Goal: Feedback & Contribution: Leave review/rating

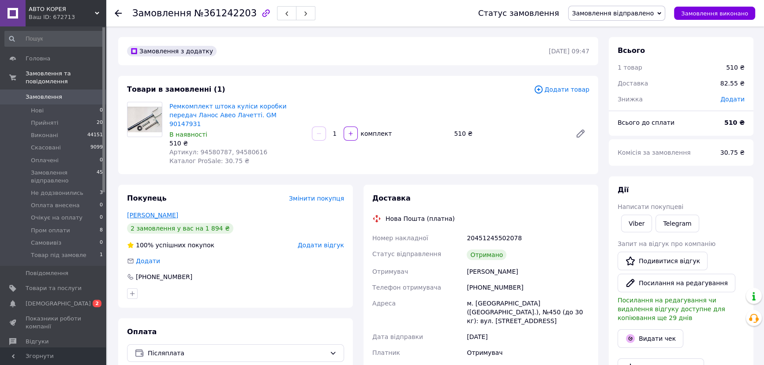
click at [150, 218] on link "Лобас Александр" at bounding box center [152, 215] width 51 height 7
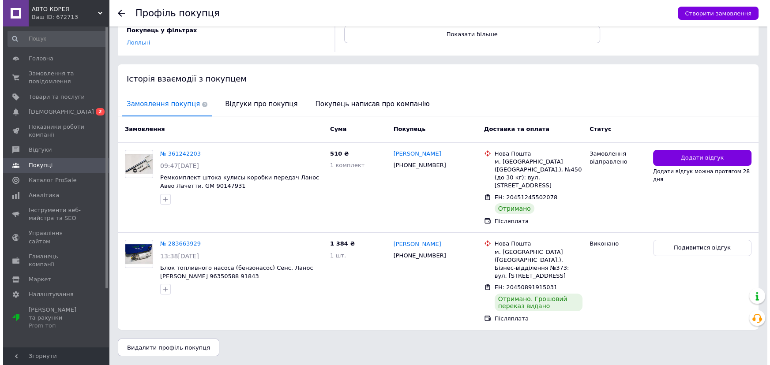
scroll to position [184, 0]
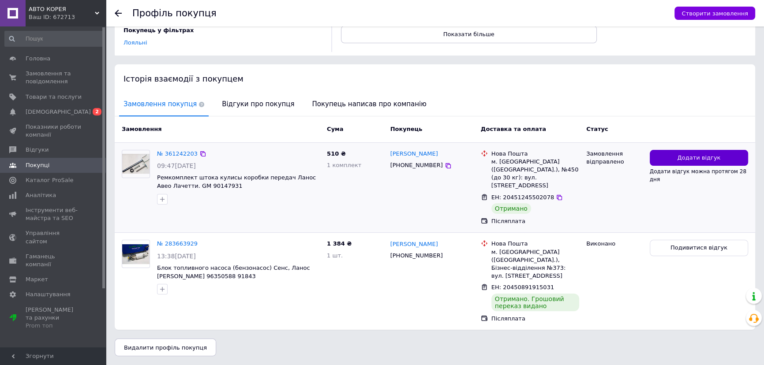
click at [688, 150] on button "Додати відгук" at bounding box center [699, 158] width 98 height 16
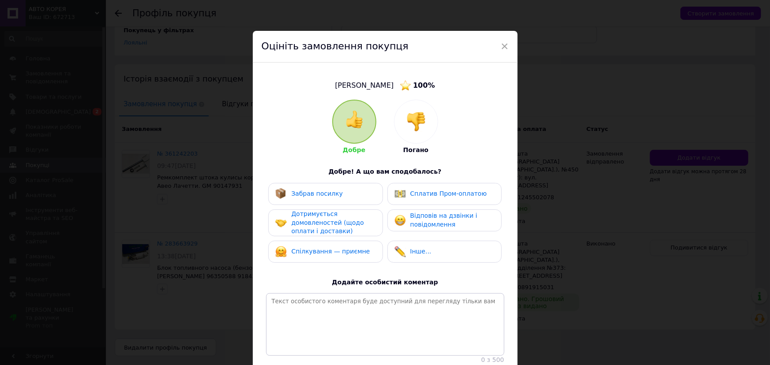
click at [317, 197] on span "Забрав посилку" at bounding box center [317, 193] width 52 height 7
click at [316, 220] on span "Дотримується домовленостей (щодо оплати і доставки)" at bounding box center [327, 222] width 72 height 24
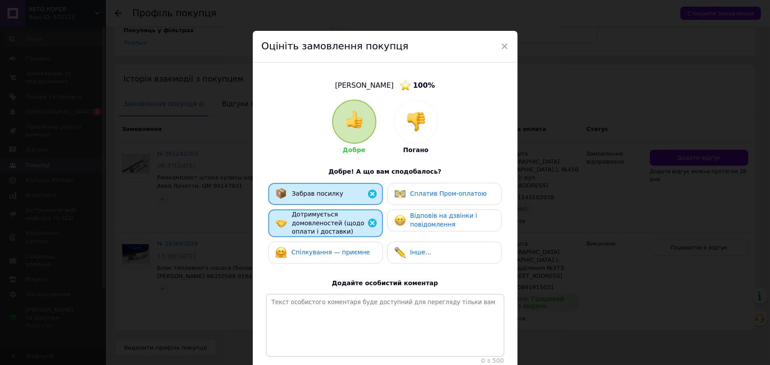
drag, startPoint x: 379, startPoint y: 217, endPoint x: 398, endPoint y: 217, distance: 19.4
click at [382, 217] on div "Забрав посилку Сплатив Пром-оплатою Дотримується домовленостей (щодо оплати і д…" at bounding box center [385, 225] width 238 height 85
click at [399, 217] on img at bounding box center [399, 220] width 11 height 11
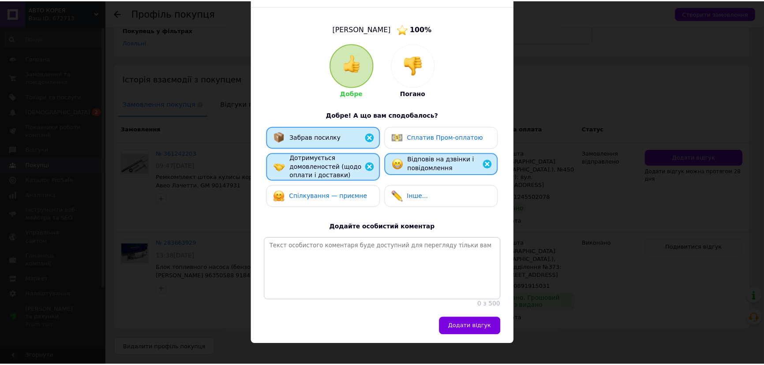
scroll to position [103, 0]
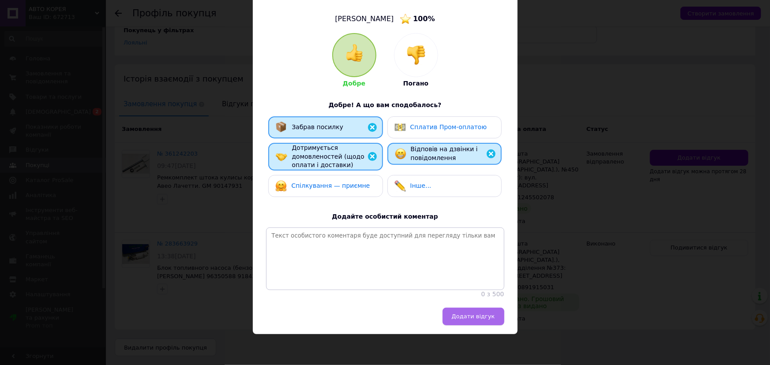
click at [454, 316] on span "Додати відгук" at bounding box center [473, 316] width 43 height 7
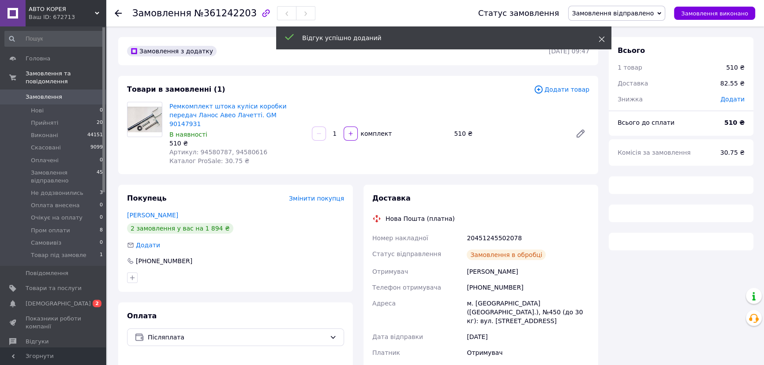
click at [599, 40] on icon at bounding box center [601, 39] width 6 height 6
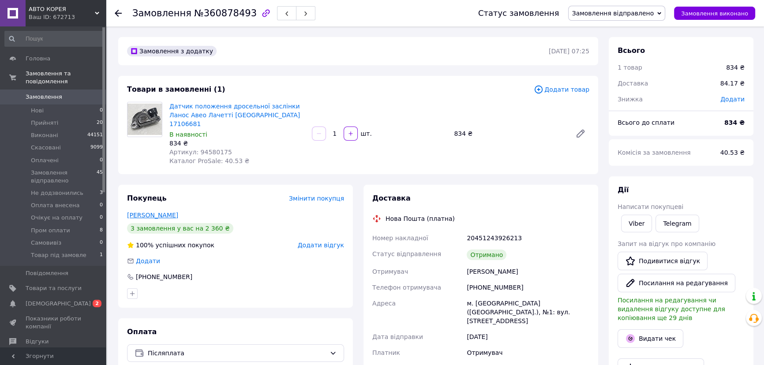
click at [176, 216] on link "Гусев Александр" at bounding box center [152, 215] width 51 height 7
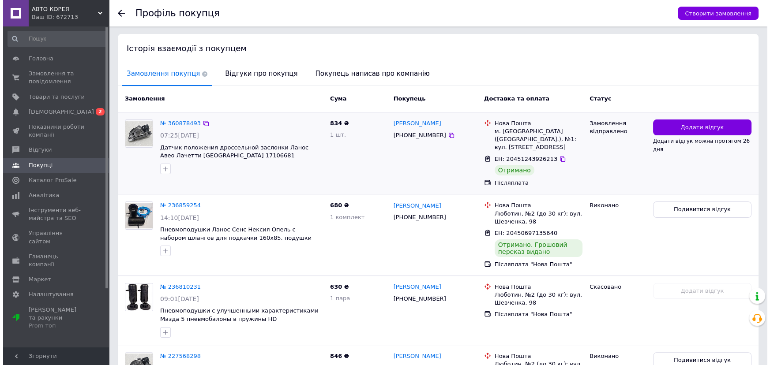
scroll to position [160, 0]
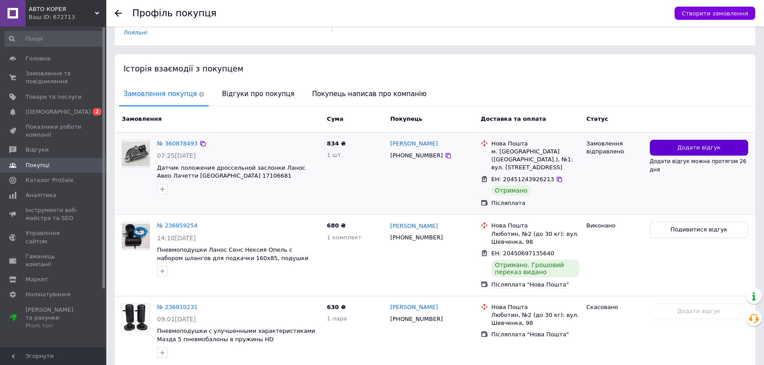
click at [659, 156] on button "Додати відгук" at bounding box center [699, 148] width 98 height 16
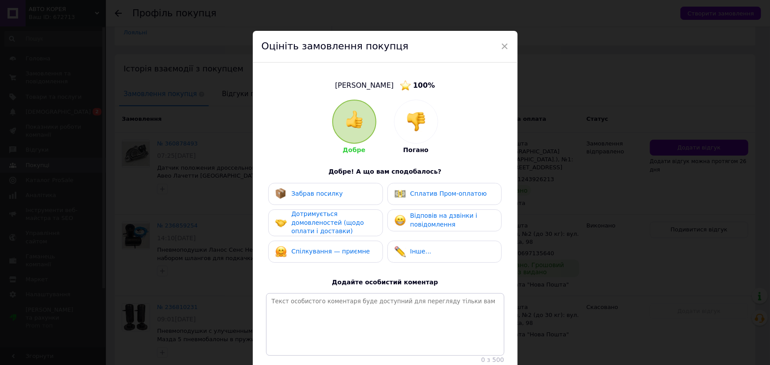
click at [314, 197] on span "Забрав посилку" at bounding box center [317, 193] width 52 height 7
drag, startPoint x: 329, startPoint y: 228, endPoint x: 337, endPoint y: 228, distance: 8.0
click at [331, 228] on span "Дотримується домовленостей (щодо оплати і доставки)" at bounding box center [327, 222] width 72 height 24
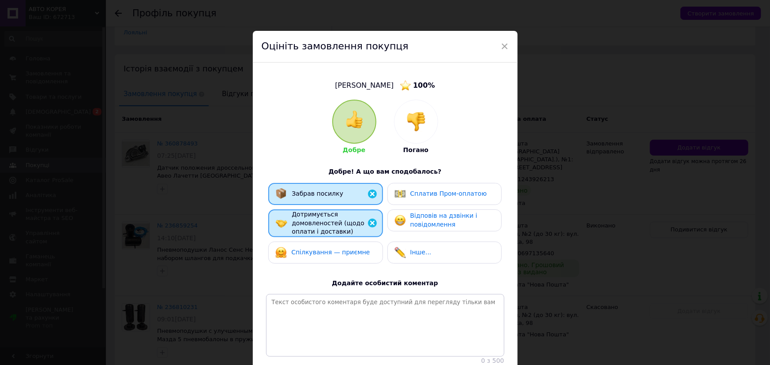
click at [413, 219] on span "Відповів на дзвінки і повідомлення" at bounding box center [443, 220] width 67 height 16
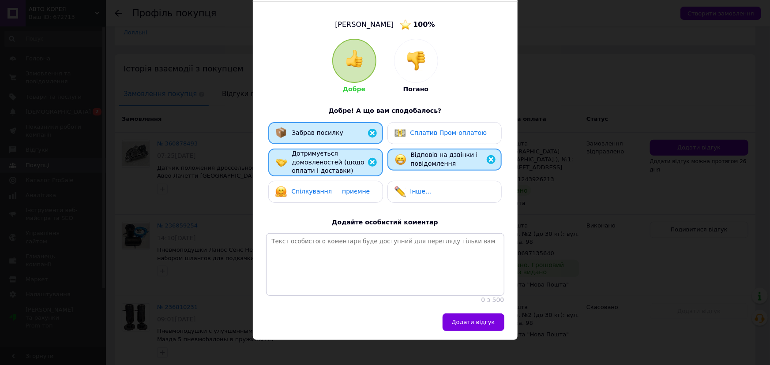
scroll to position [103, 0]
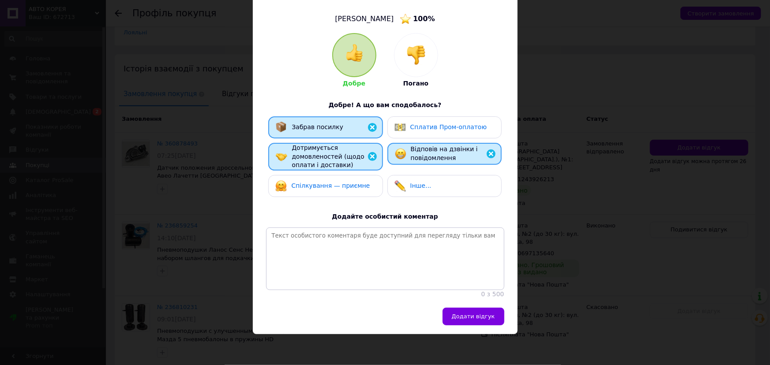
click at [481, 330] on div "Додати відгук" at bounding box center [385, 321] width 265 height 26
click at [479, 318] on span "Додати відгук" at bounding box center [473, 316] width 43 height 7
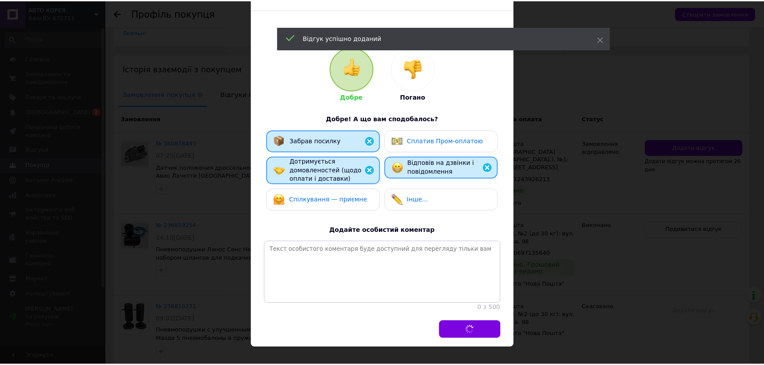
scroll to position [0, 0]
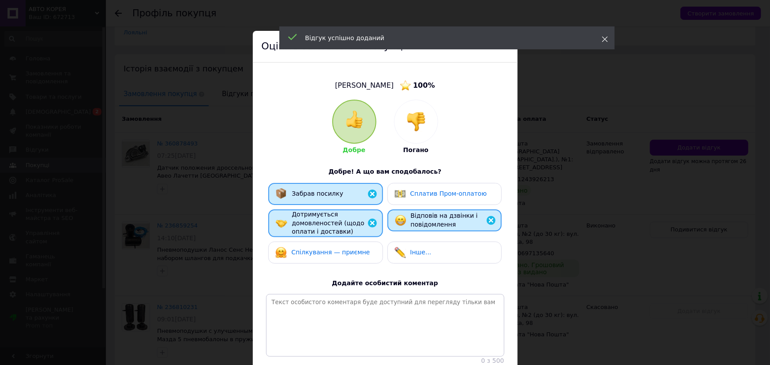
click at [603, 40] on icon at bounding box center [605, 39] width 6 height 6
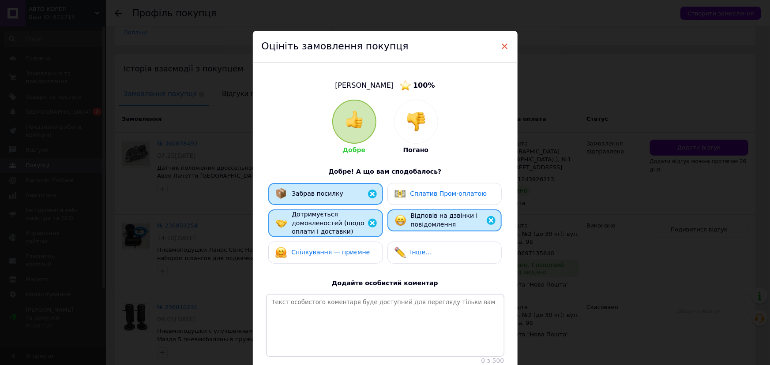
click at [504, 45] on span "×" at bounding box center [505, 46] width 8 height 15
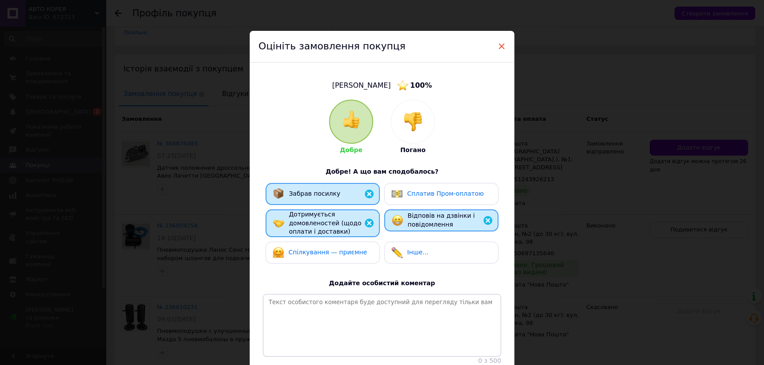
click at [501, 47] on span "×" at bounding box center [501, 46] width 8 height 15
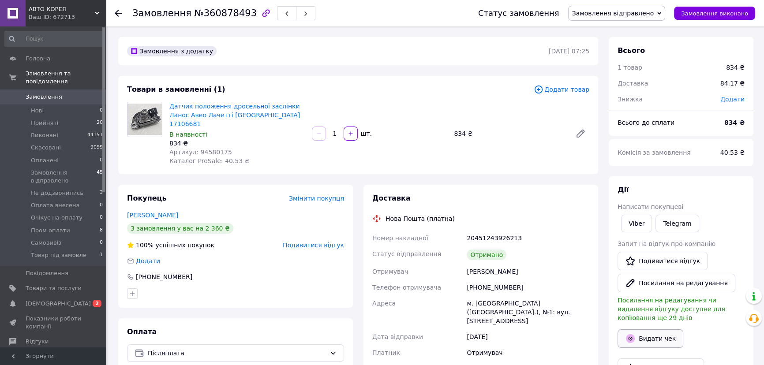
click at [645, 334] on button "Видати чек" at bounding box center [650, 338] width 66 height 19
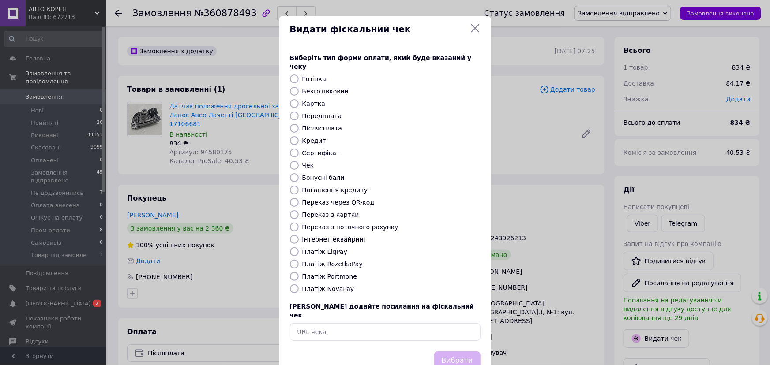
click at [335, 288] on label "Платіж NovaPay" at bounding box center [328, 288] width 52 height 7
click at [299, 288] on input "Платіж NovaPay" at bounding box center [294, 288] width 9 height 9
radio input "true"
click at [456, 352] on button "Вибрати" at bounding box center [457, 361] width 46 height 19
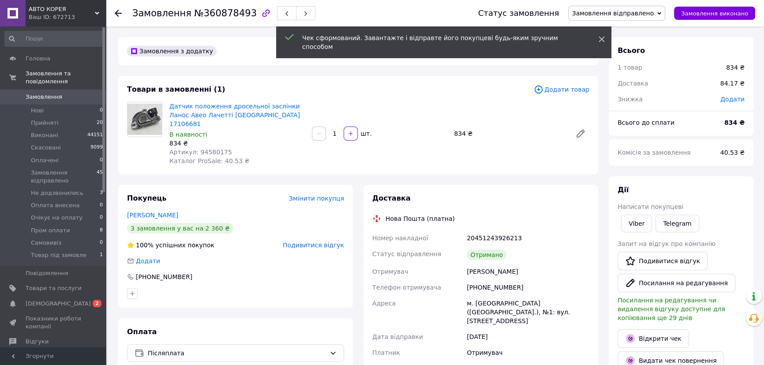
click at [601, 39] on use at bounding box center [602, 40] width 6 height 6
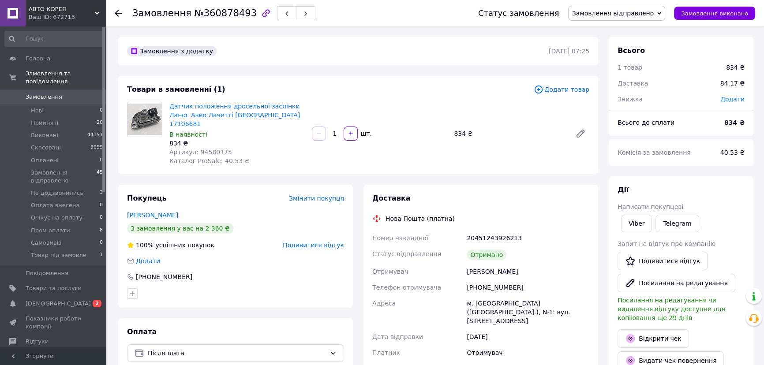
click at [596, 11] on span "Замовлення відправлено" at bounding box center [613, 13] width 82 height 7
click at [577, 44] on li "Виконано" at bounding box center [617, 43] width 97 height 13
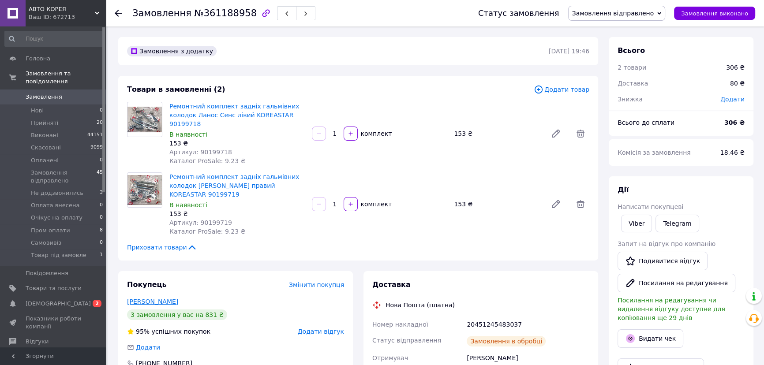
click at [172, 299] on link "[PERSON_NAME]" at bounding box center [152, 301] width 51 height 7
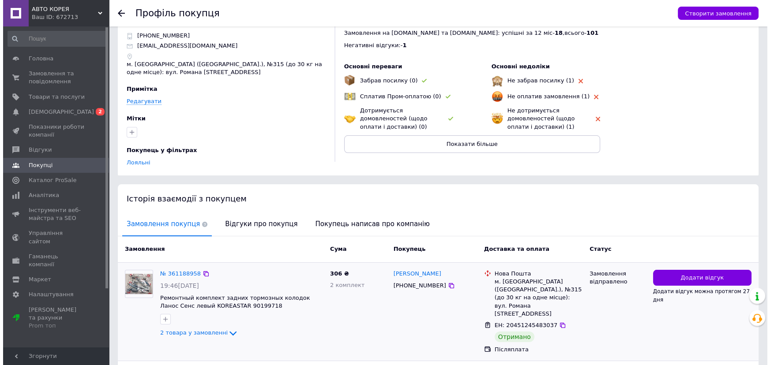
scroll to position [160, 0]
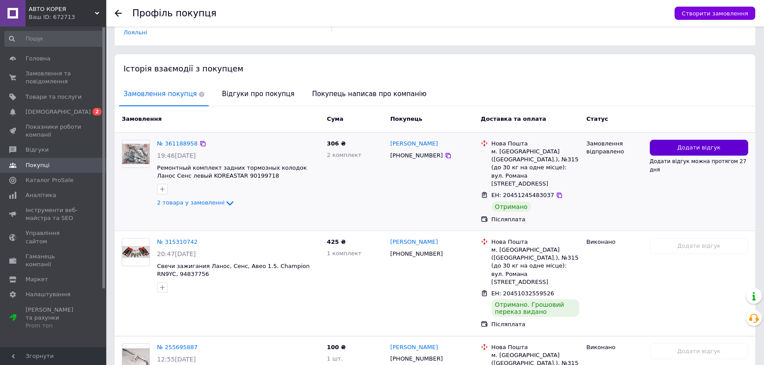
click at [682, 156] on button "Додати відгук" at bounding box center [699, 148] width 98 height 16
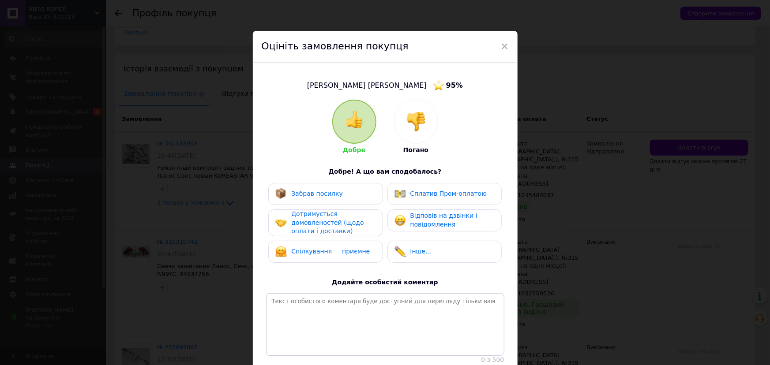
click at [312, 197] on span "Забрав посилку" at bounding box center [317, 193] width 52 height 7
drag, startPoint x: 328, startPoint y: 228, endPoint x: 339, endPoint y: 228, distance: 10.6
click at [333, 228] on span "Дотримується домовленостей (щодо оплати і доставки)" at bounding box center [327, 222] width 72 height 24
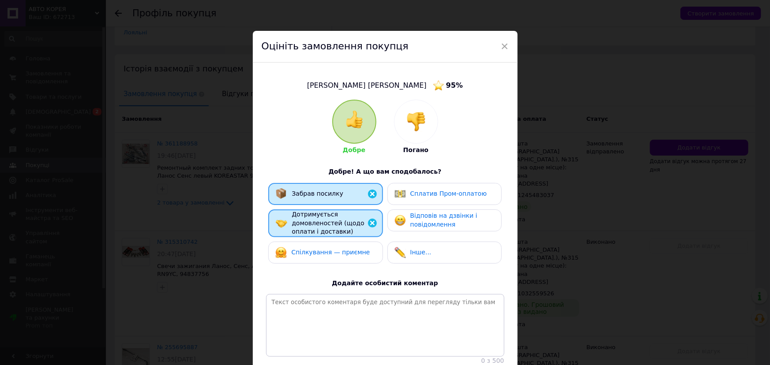
click at [398, 226] on img at bounding box center [399, 220] width 11 height 11
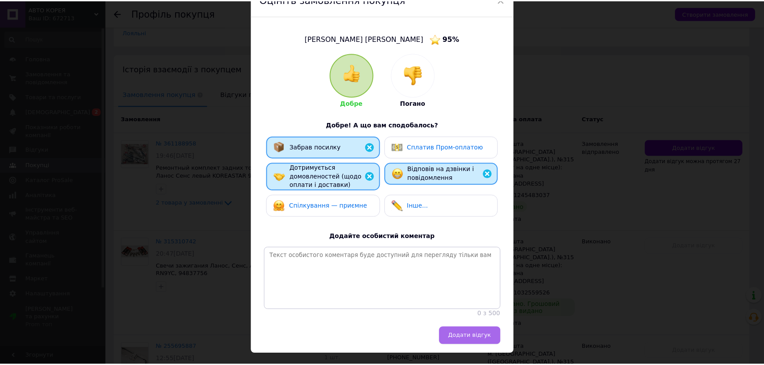
scroll to position [103, 0]
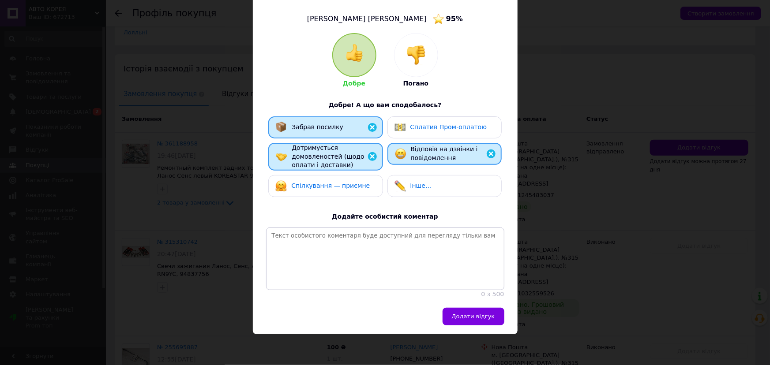
click at [465, 314] on span "Додати відгук" at bounding box center [473, 316] width 43 height 7
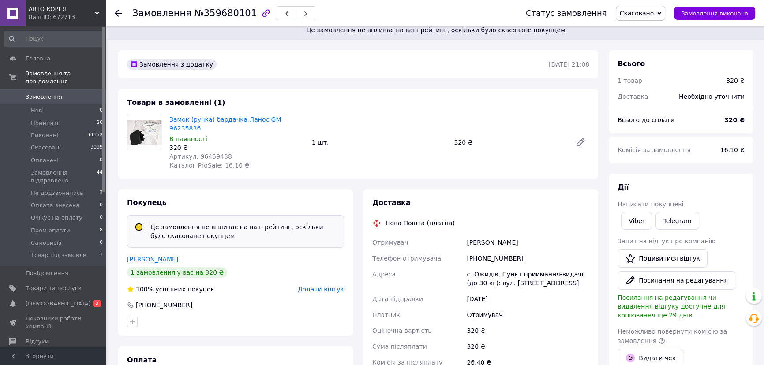
click at [161, 257] on link "Захаров Андрій" at bounding box center [152, 259] width 51 height 7
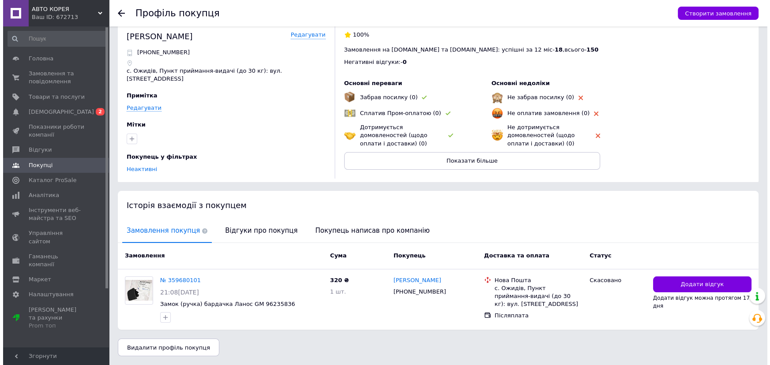
scroll to position [49, 0]
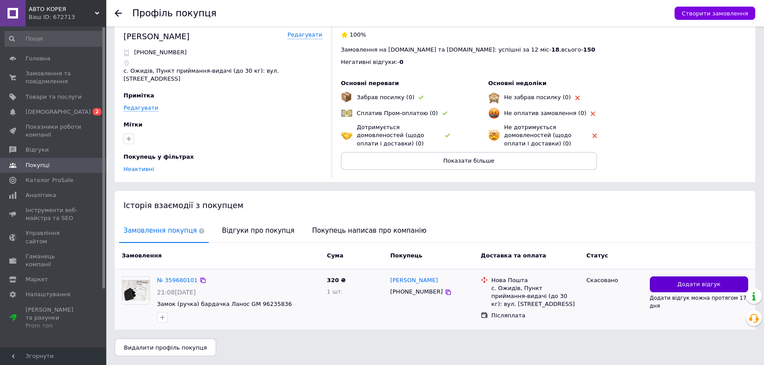
click at [708, 281] on span "Додати відгук" at bounding box center [698, 285] width 43 height 8
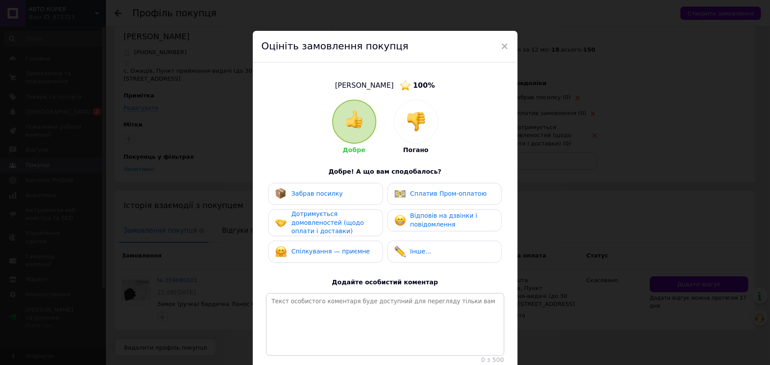
click at [291, 226] on span "Дотримується домовленостей (щодо оплати і доставки)" at bounding box center [327, 222] width 72 height 24
click at [401, 217] on div at bounding box center [399, 220] width 11 height 11
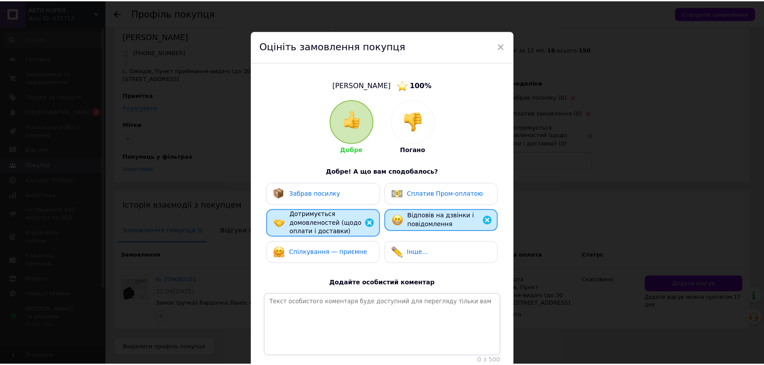
scroll to position [103, 0]
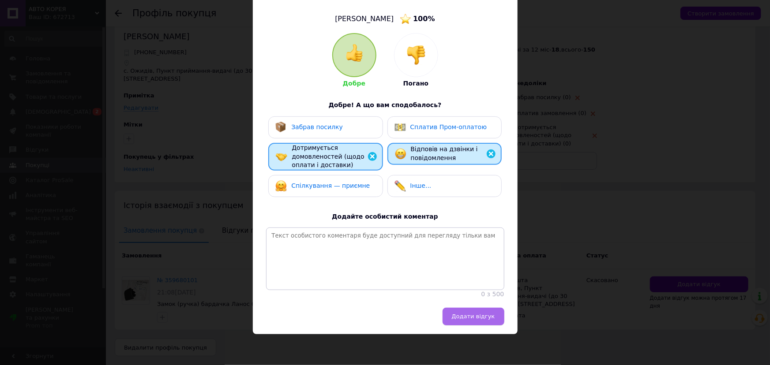
click at [467, 313] on span "Додати відгук" at bounding box center [473, 316] width 43 height 7
